Goal: Information Seeking & Learning: Learn about a topic

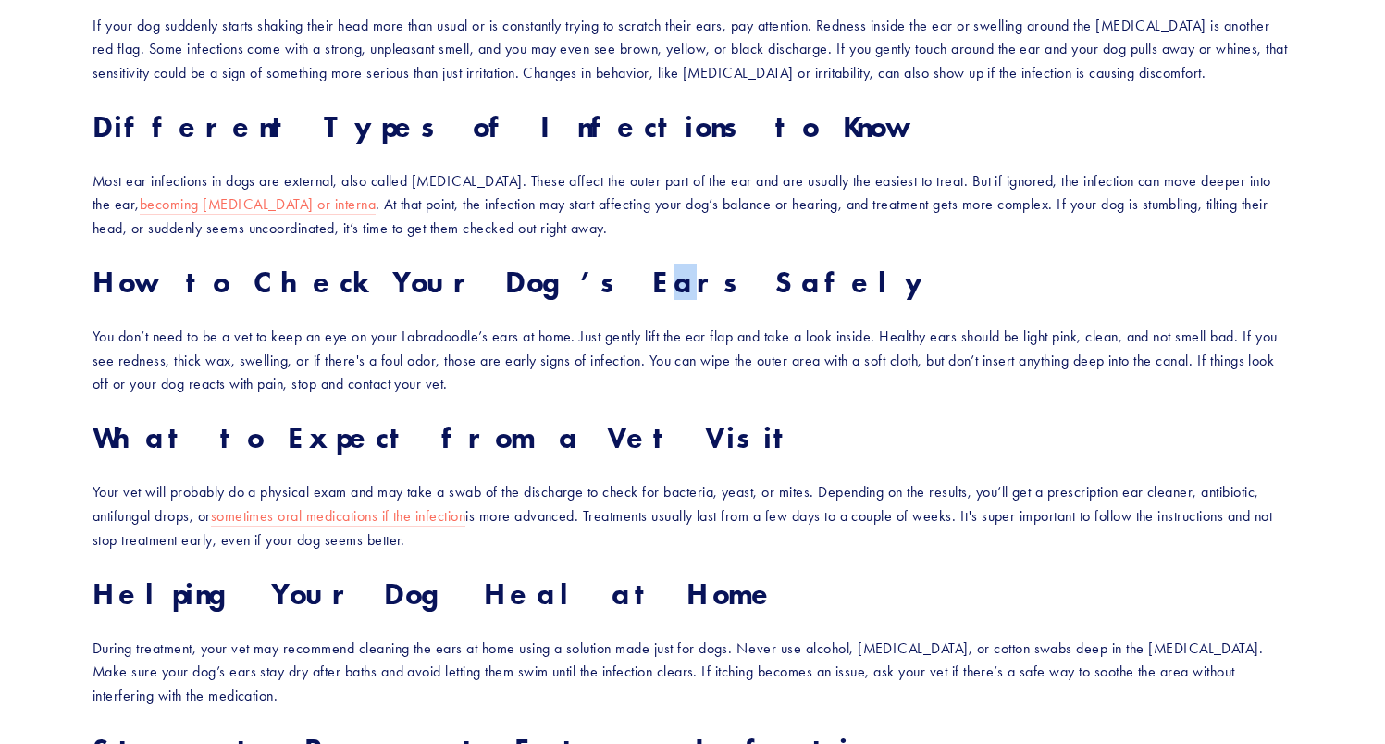
click at [457, 282] on strong "How to Check Your Dog’s Ears Safely" at bounding box center [511, 282] width 839 height 36
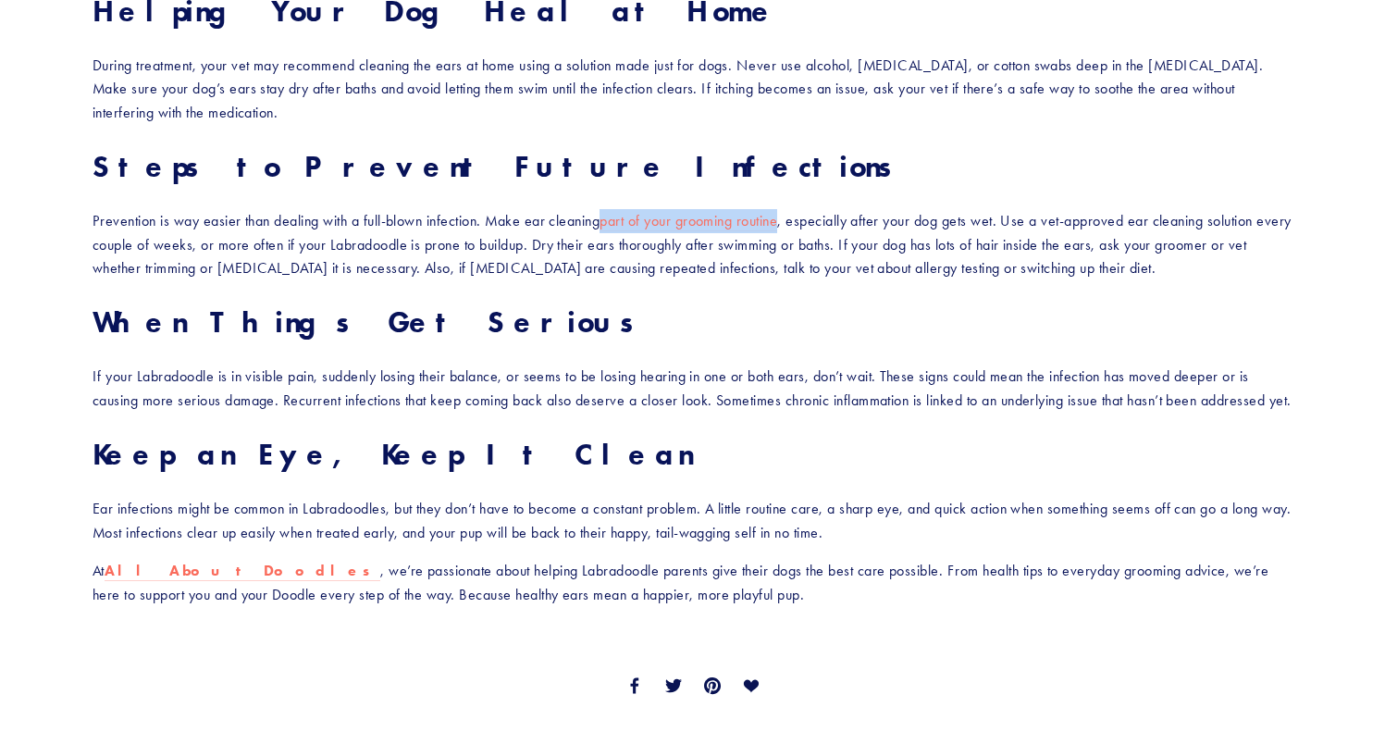
scroll to position [2003, 0]
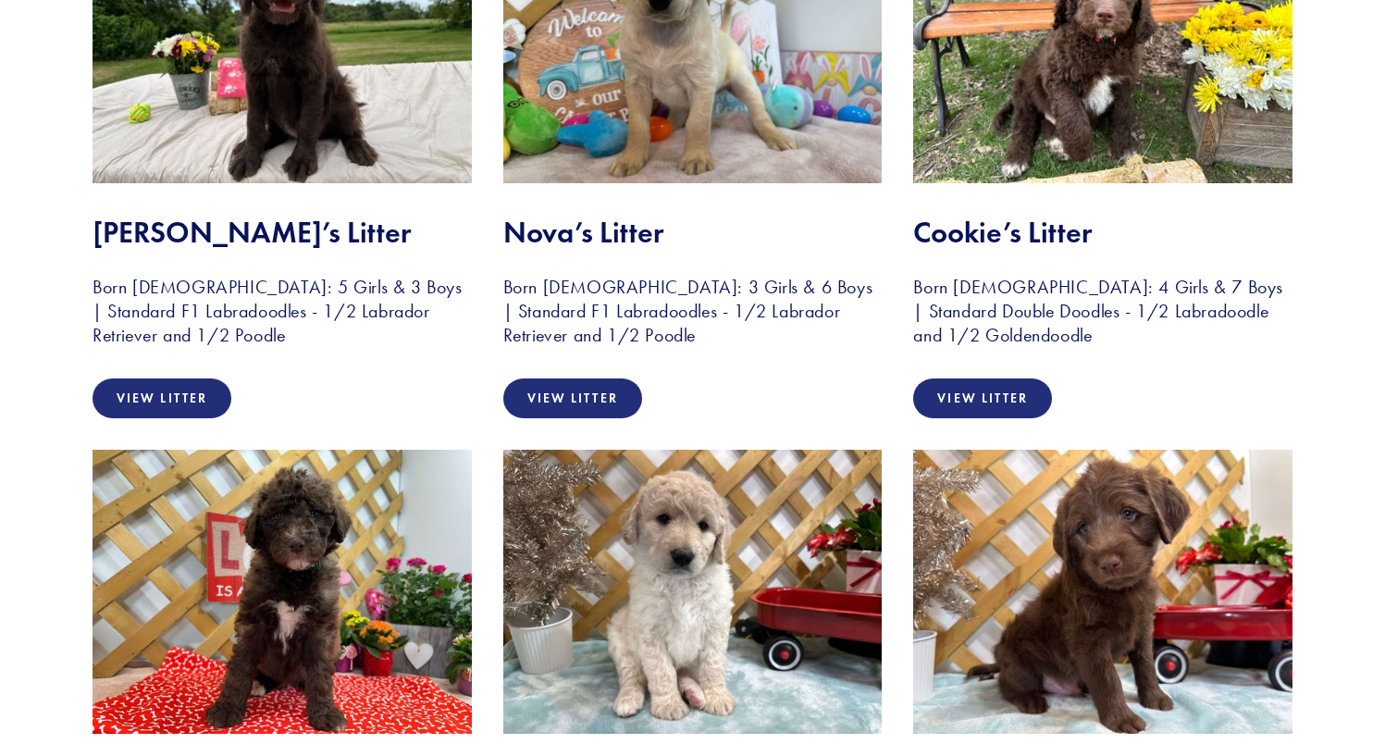
scroll to position [1112, 0]
